Goal: Information Seeking & Learning: Learn about a topic

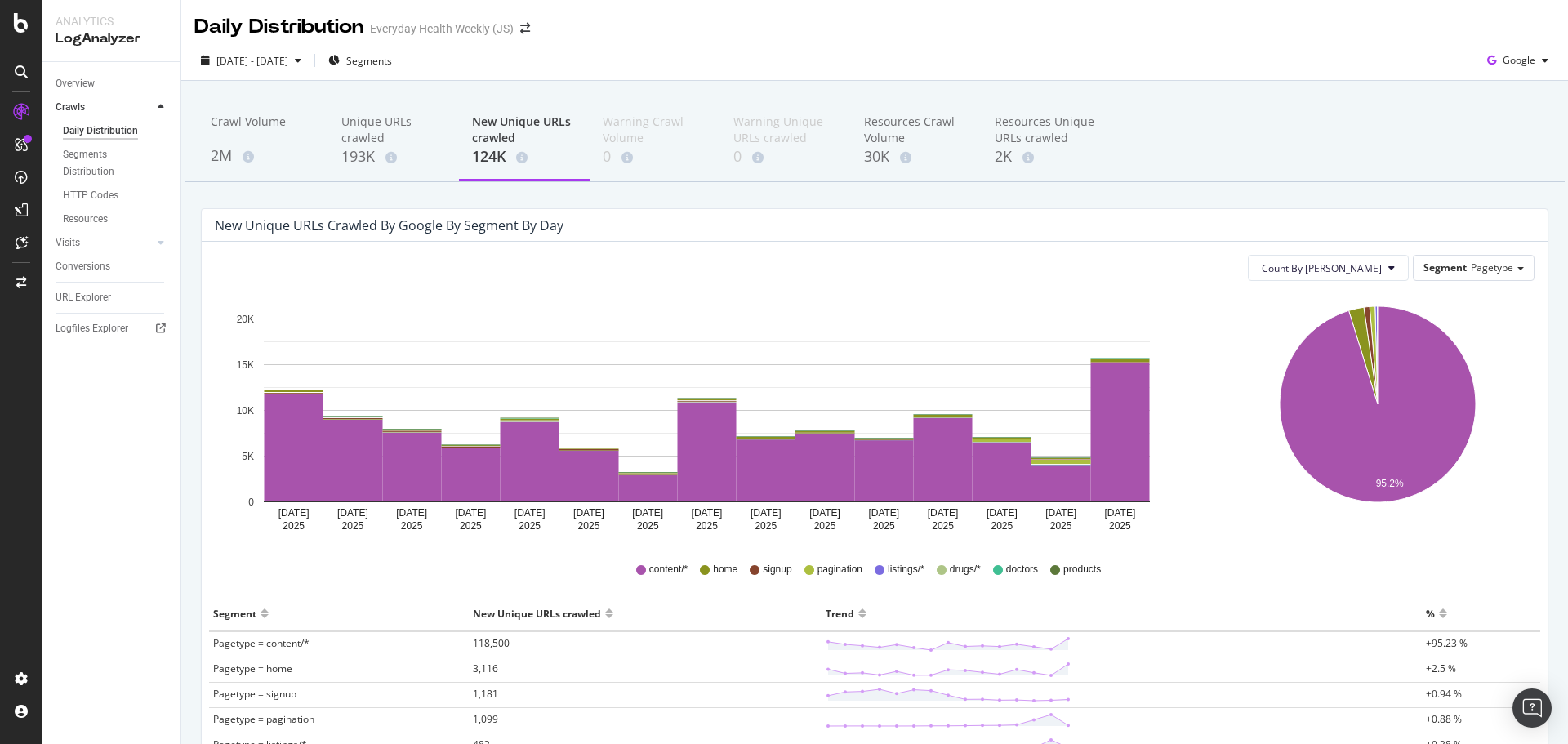
click at [500, 642] on span "118,500" at bounding box center [491, 644] width 37 height 14
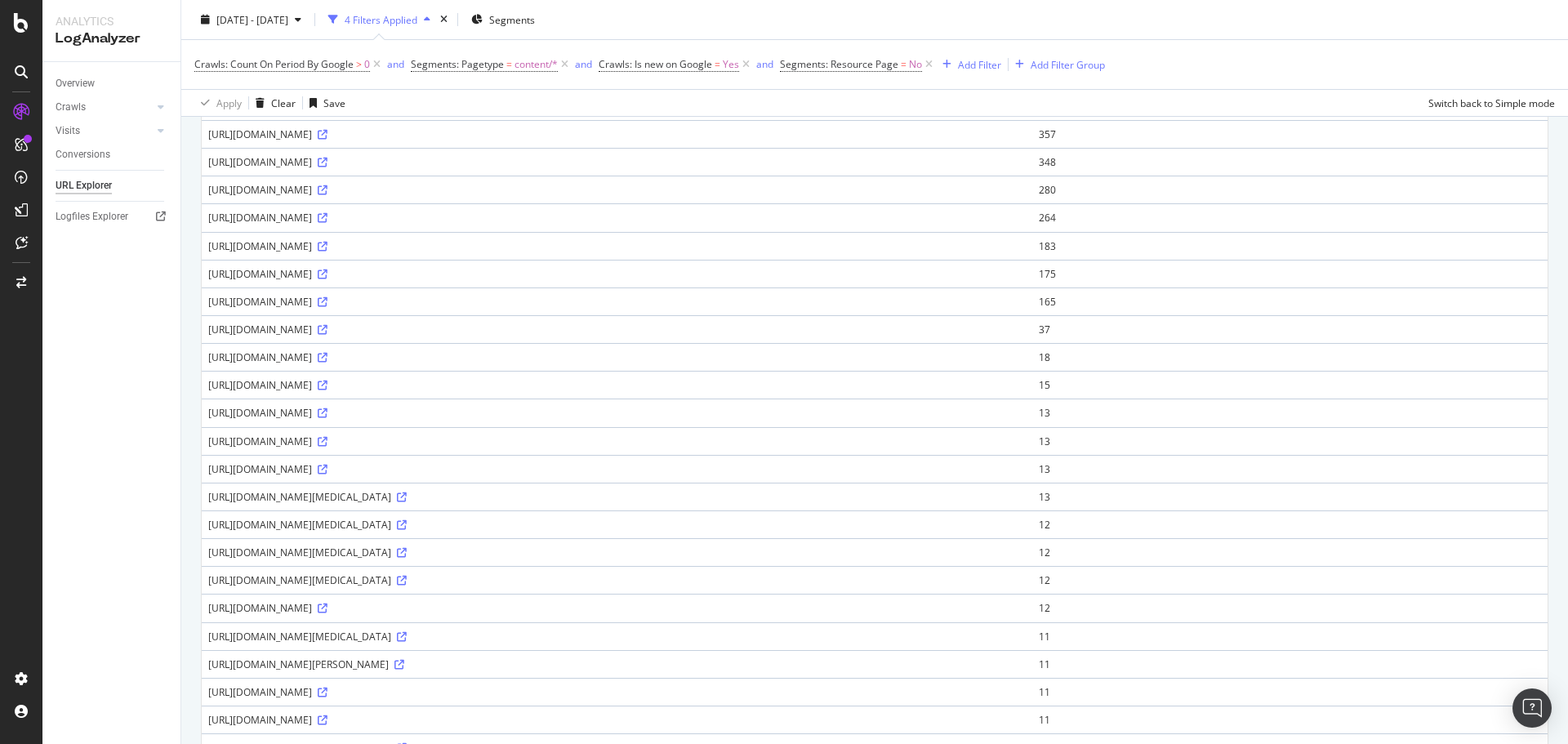
scroll to position [158, 0]
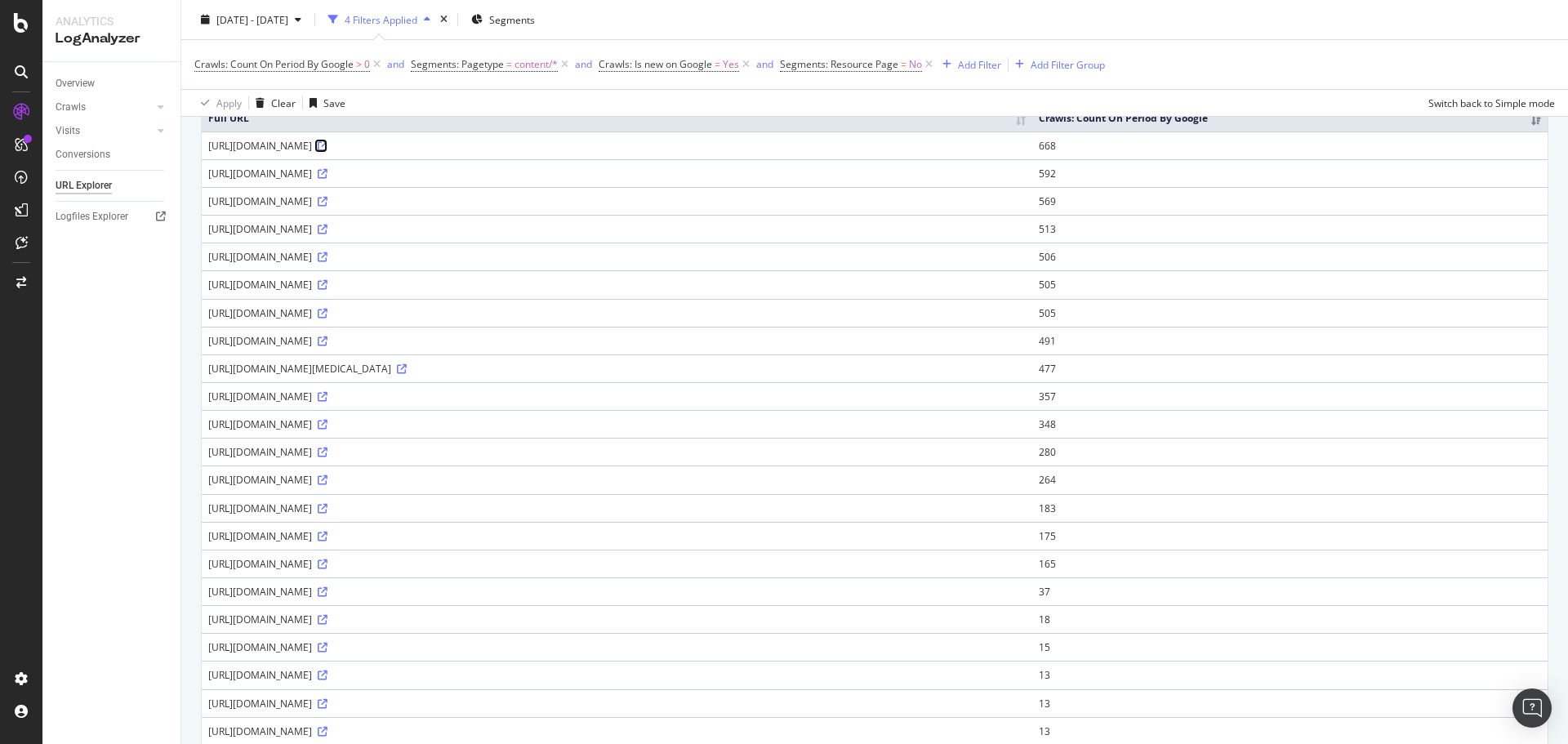
click at [327, 151] on icon at bounding box center [322, 146] width 10 height 10
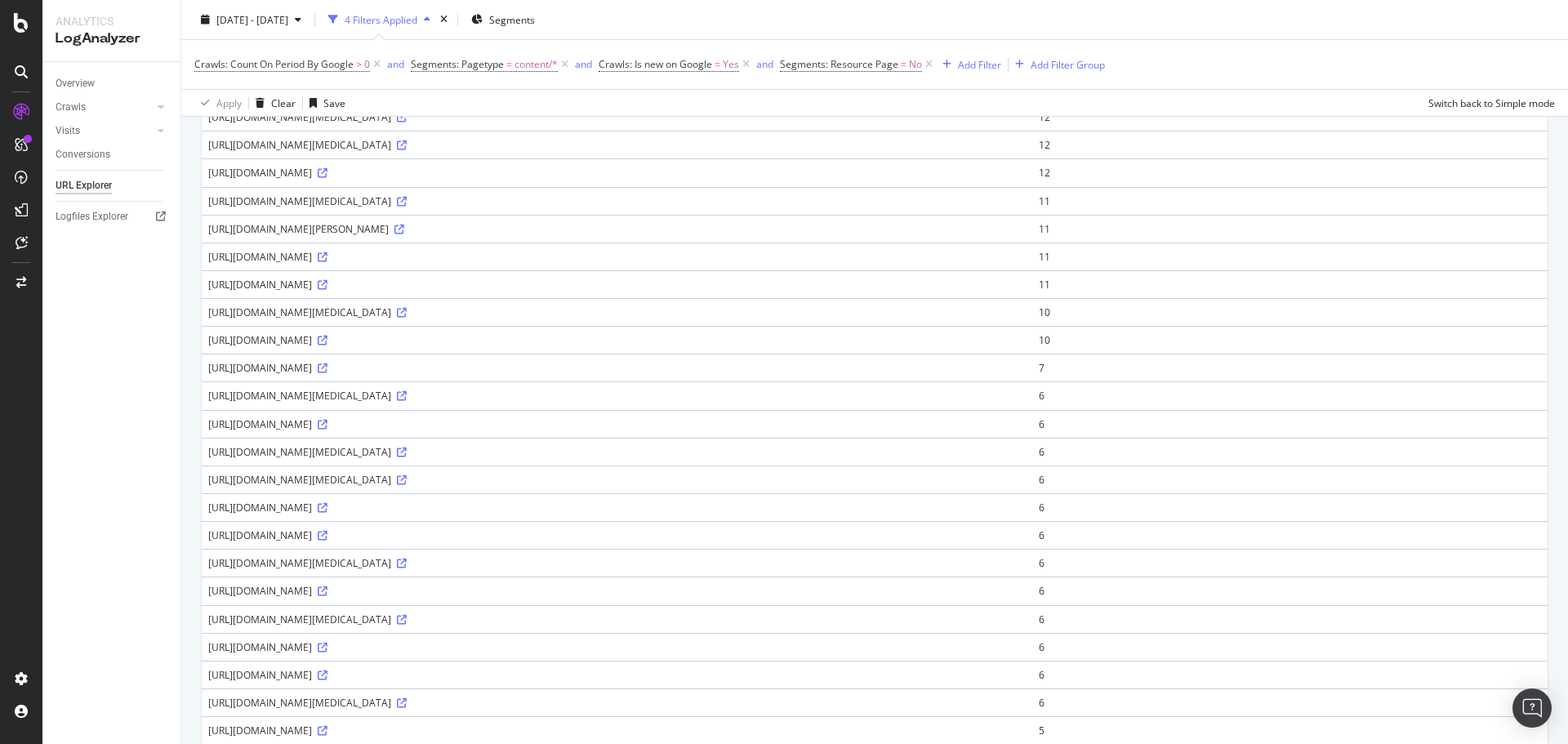
scroll to position [1057, 0]
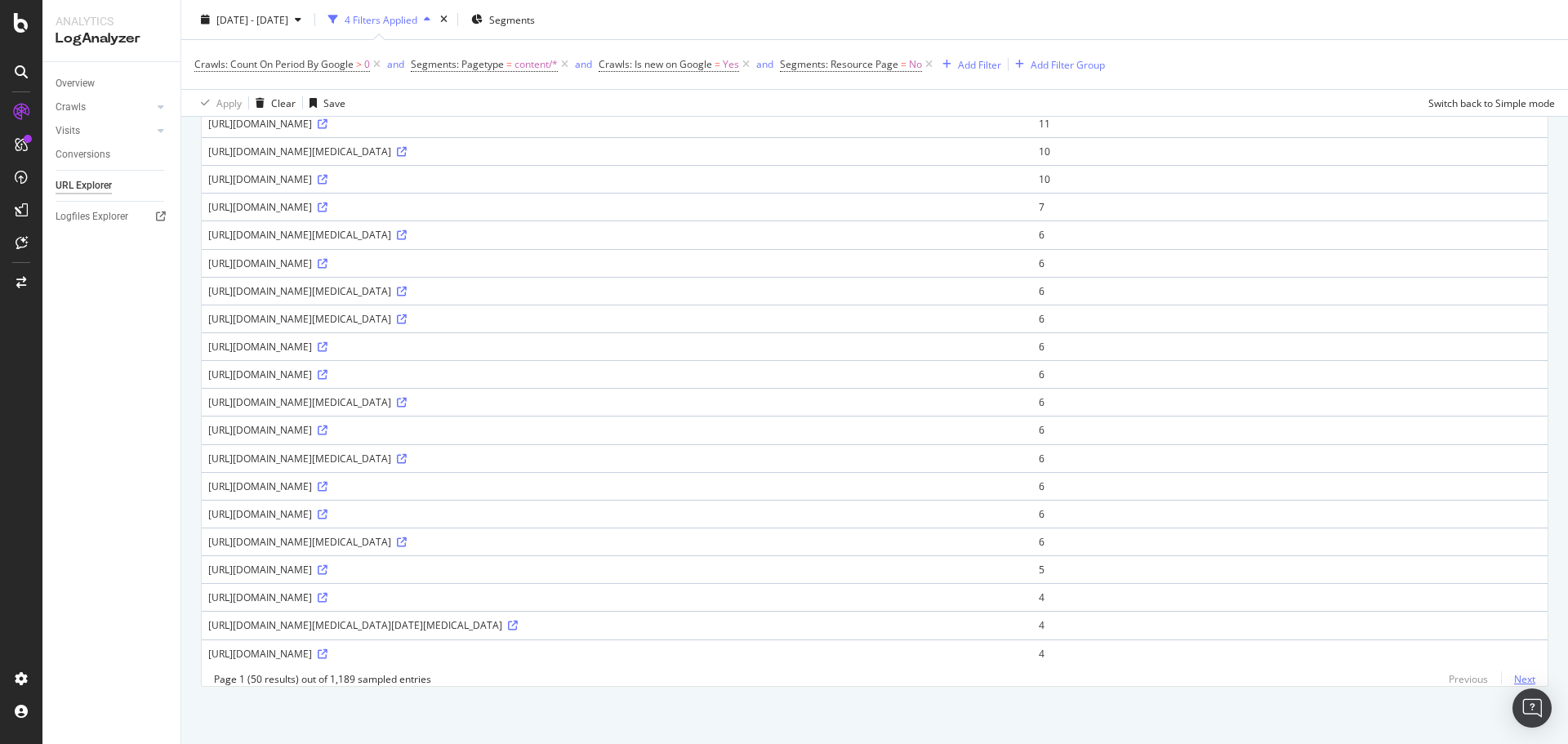
click at [1513, 679] on link "Next" at bounding box center [1518, 679] width 34 height 24
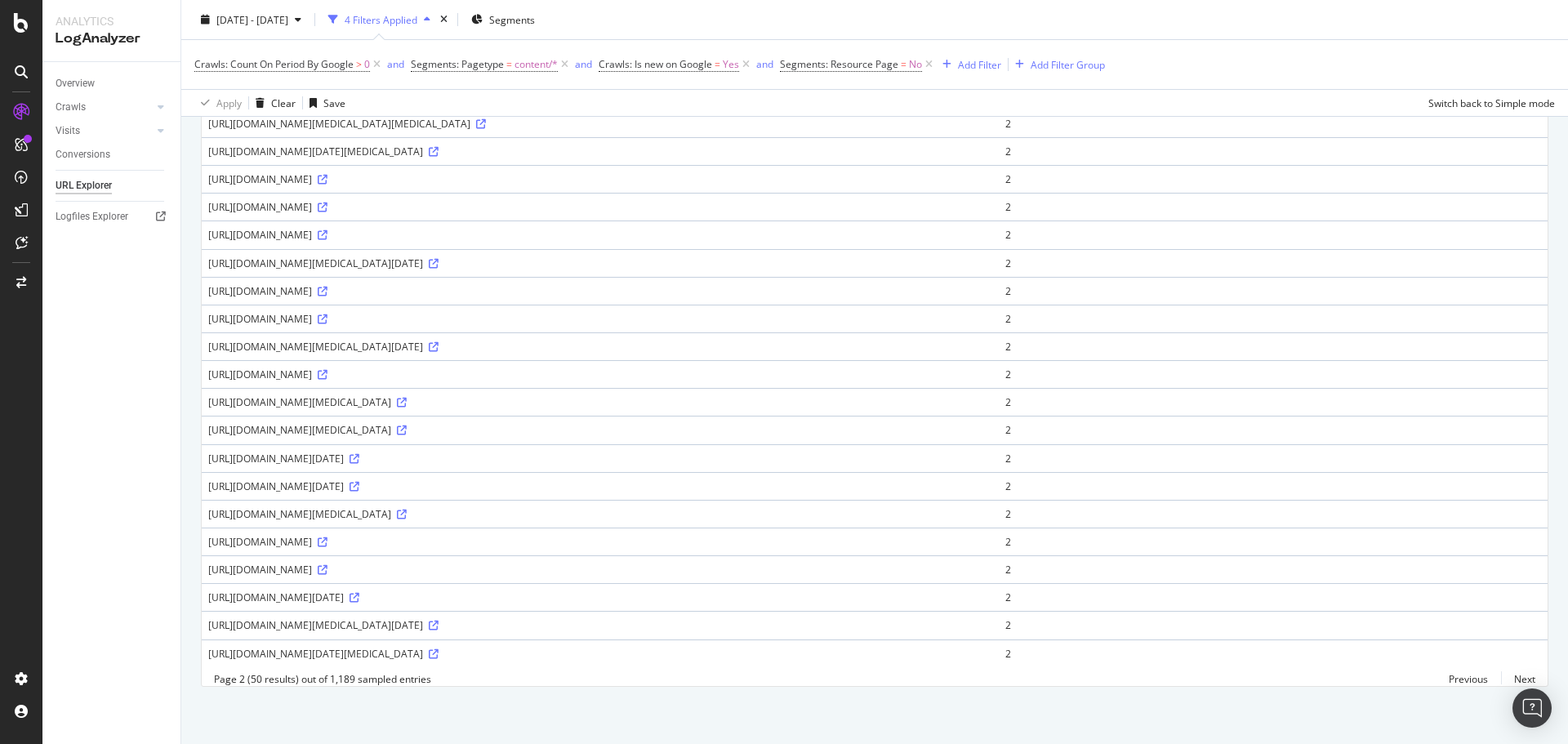
scroll to position [1617, 0]
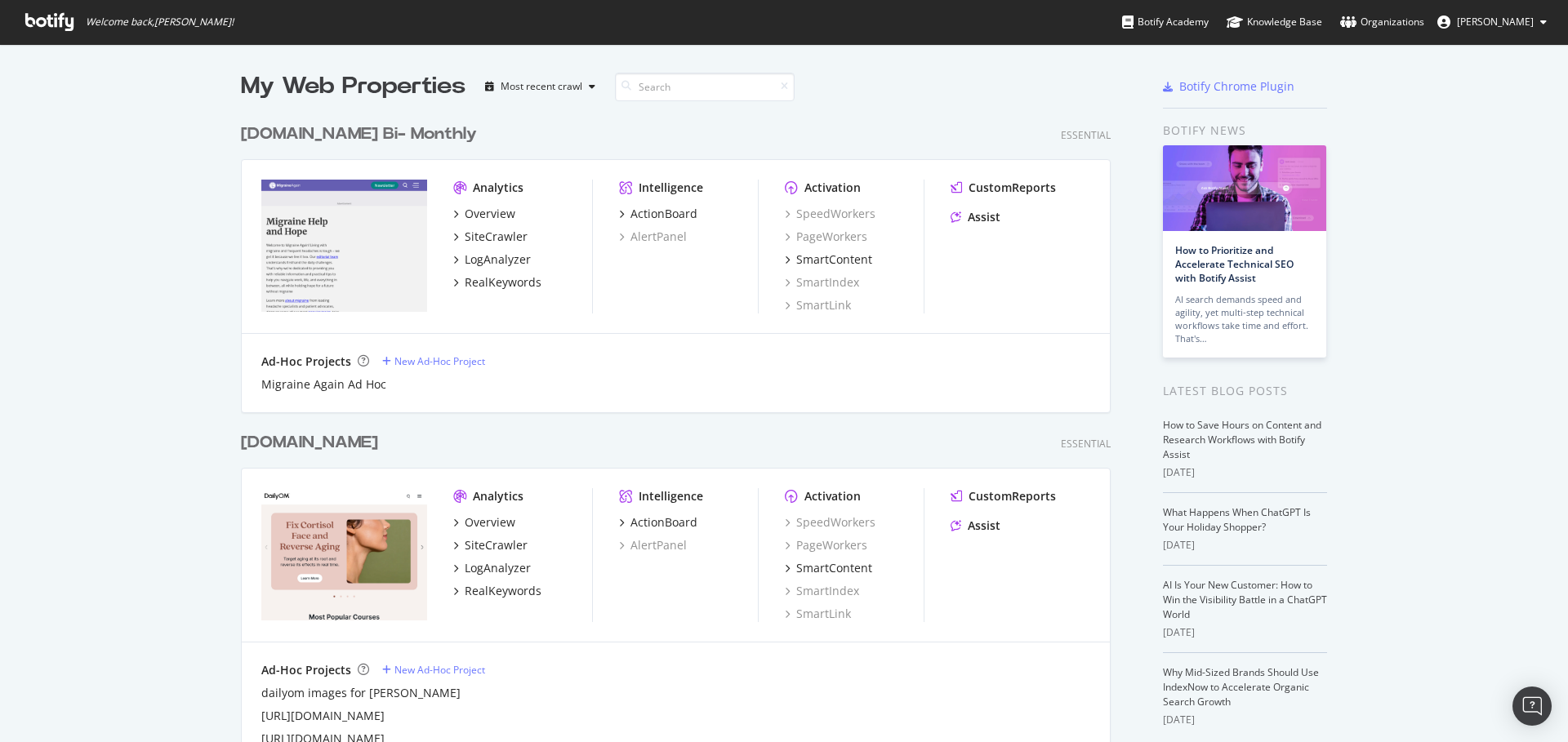
scroll to position [731, 1543]
